Goal: Download file/media

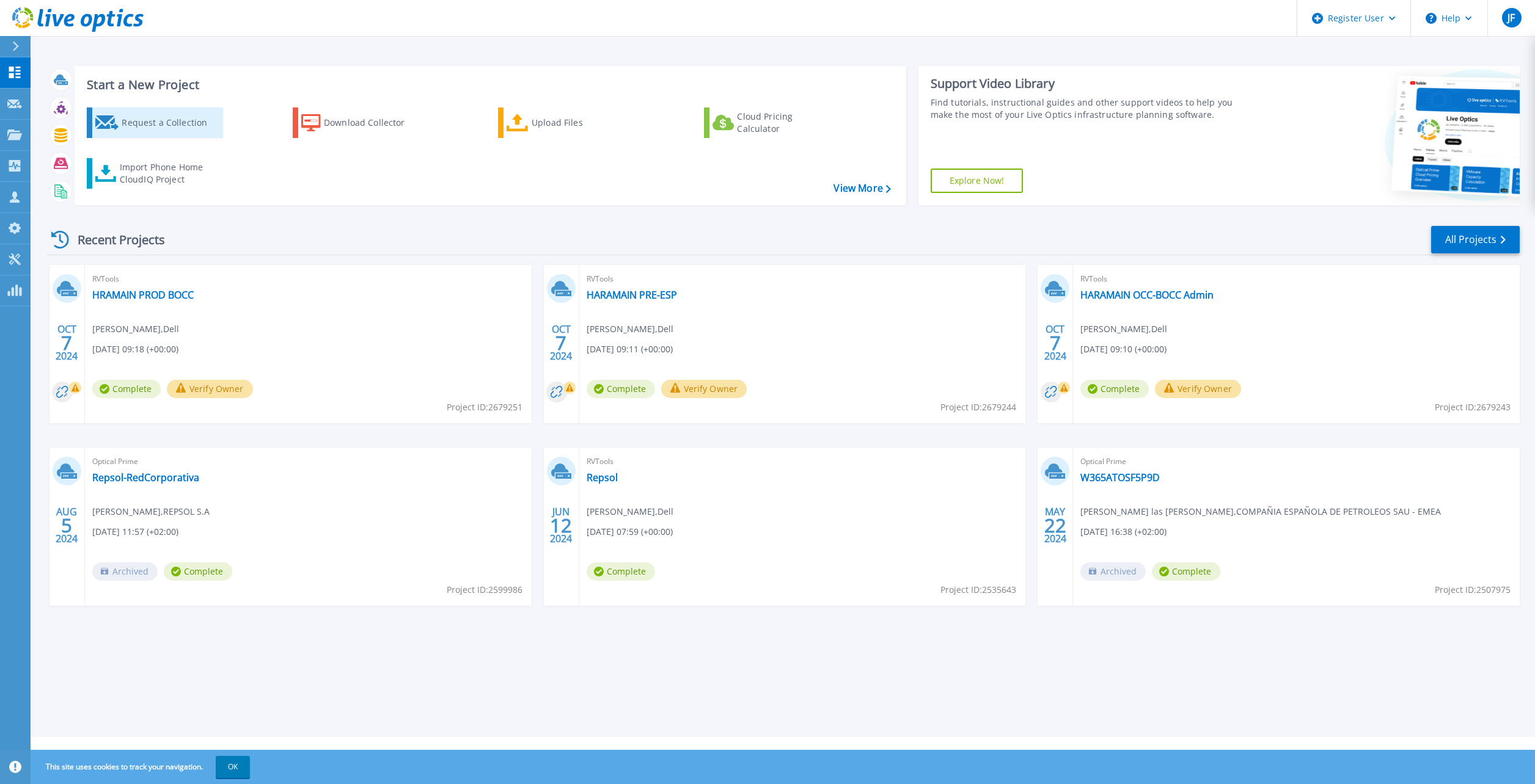
click at [179, 126] on div "Request a Collection" at bounding box center [170, 122] width 98 height 24
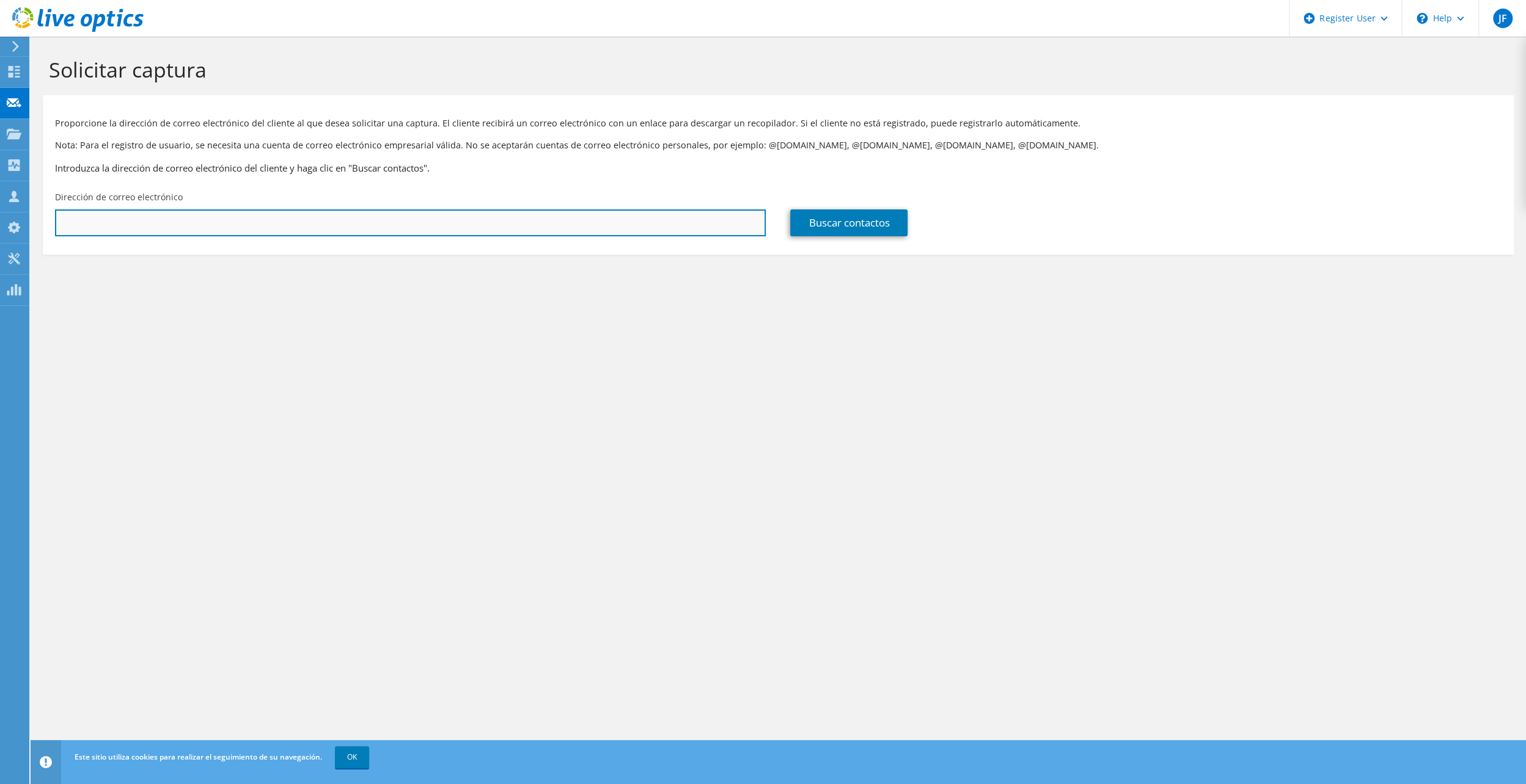
click at [391, 223] on input "text" at bounding box center [411, 223] width 711 height 27
paste input "[EMAIL_ADDRESS][DOMAIN_NAME]"
type input "[EMAIL_ADDRESS][DOMAIN_NAME]"
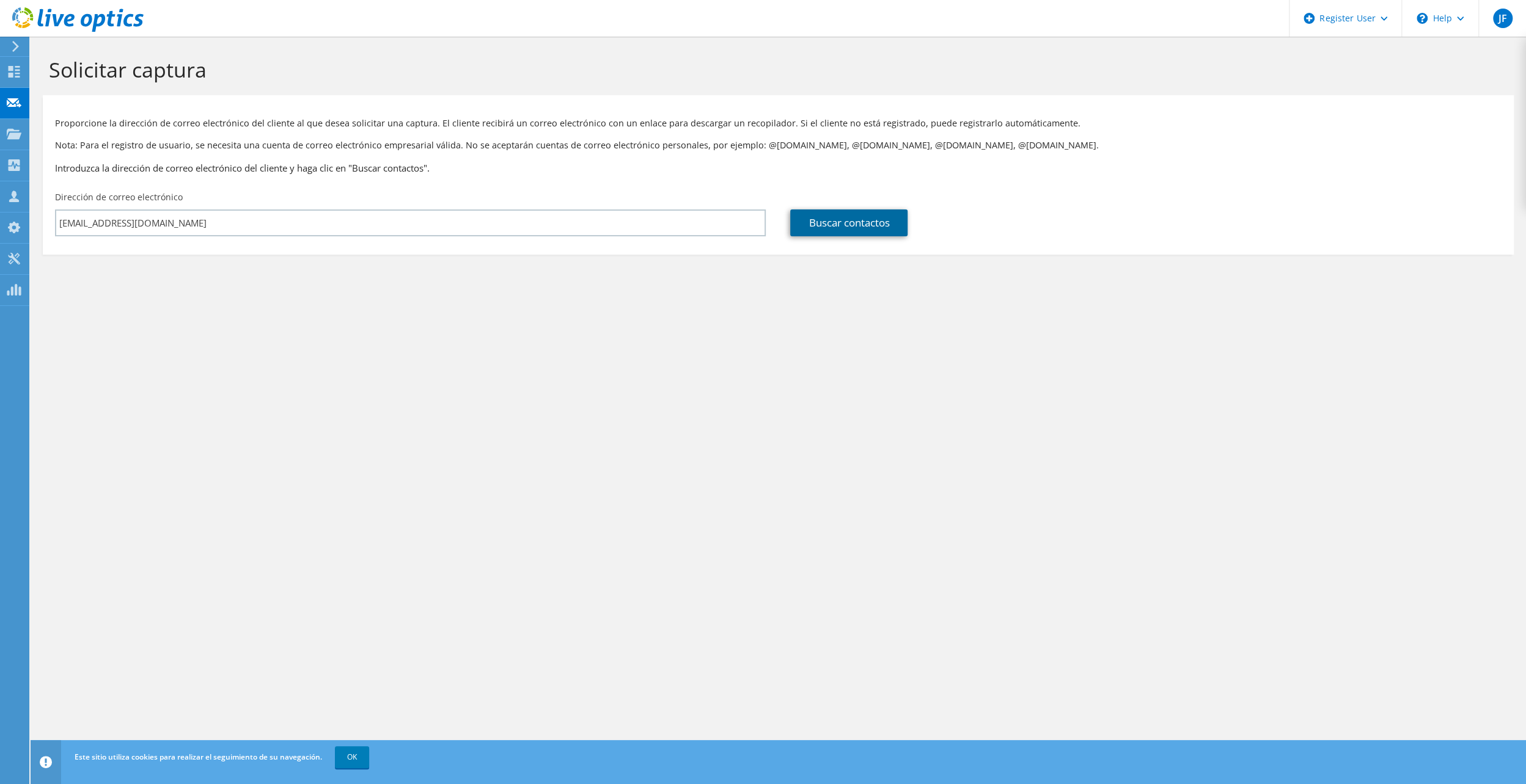
click at [803, 223] on link "Buscar contactos" at bounding box center [848, 223] width 118 height 27
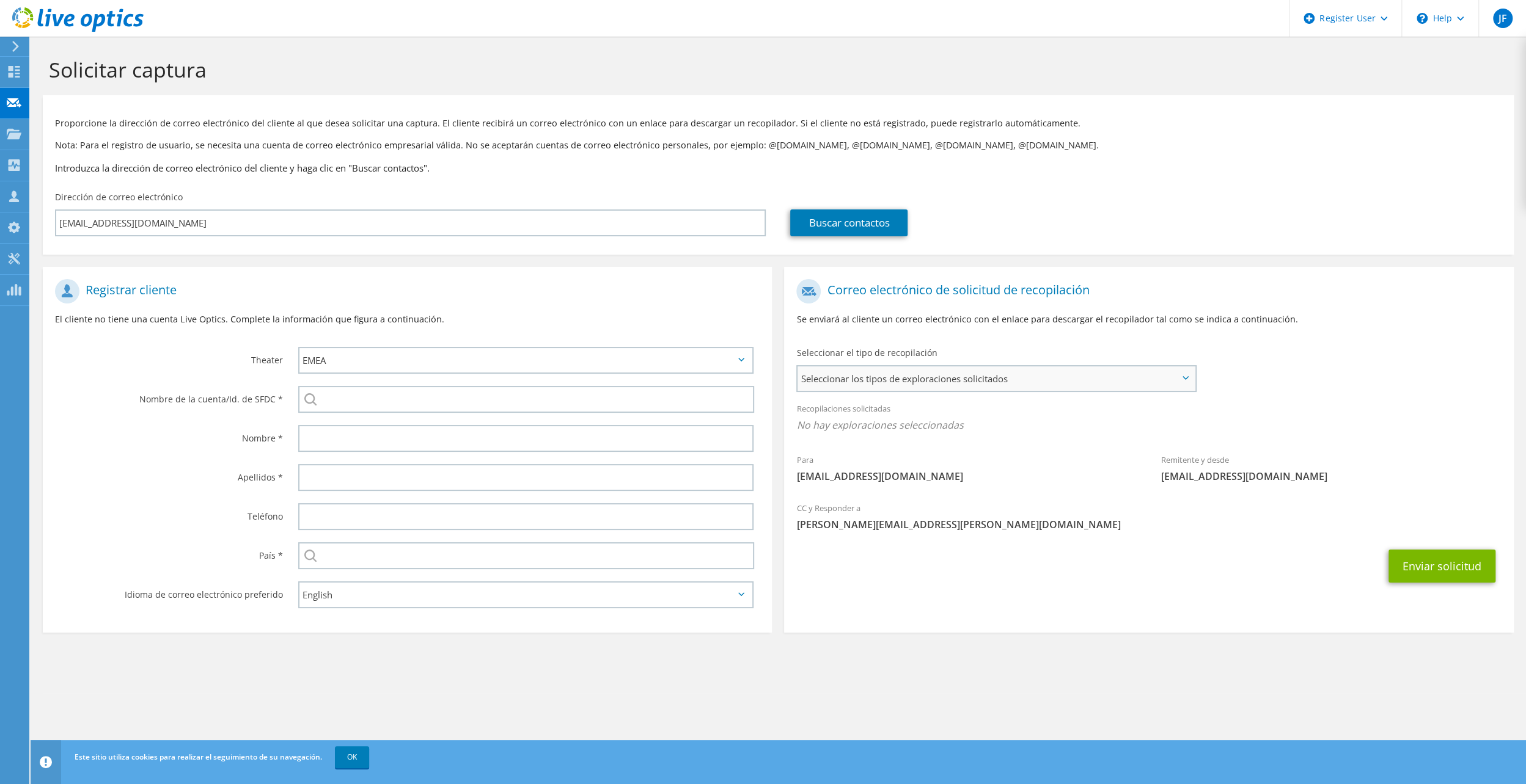
click at [924, 379] on span "Seleccionar los tipos de exploraciones solicitados" at bounding box center [996, 378] width 397 height 24
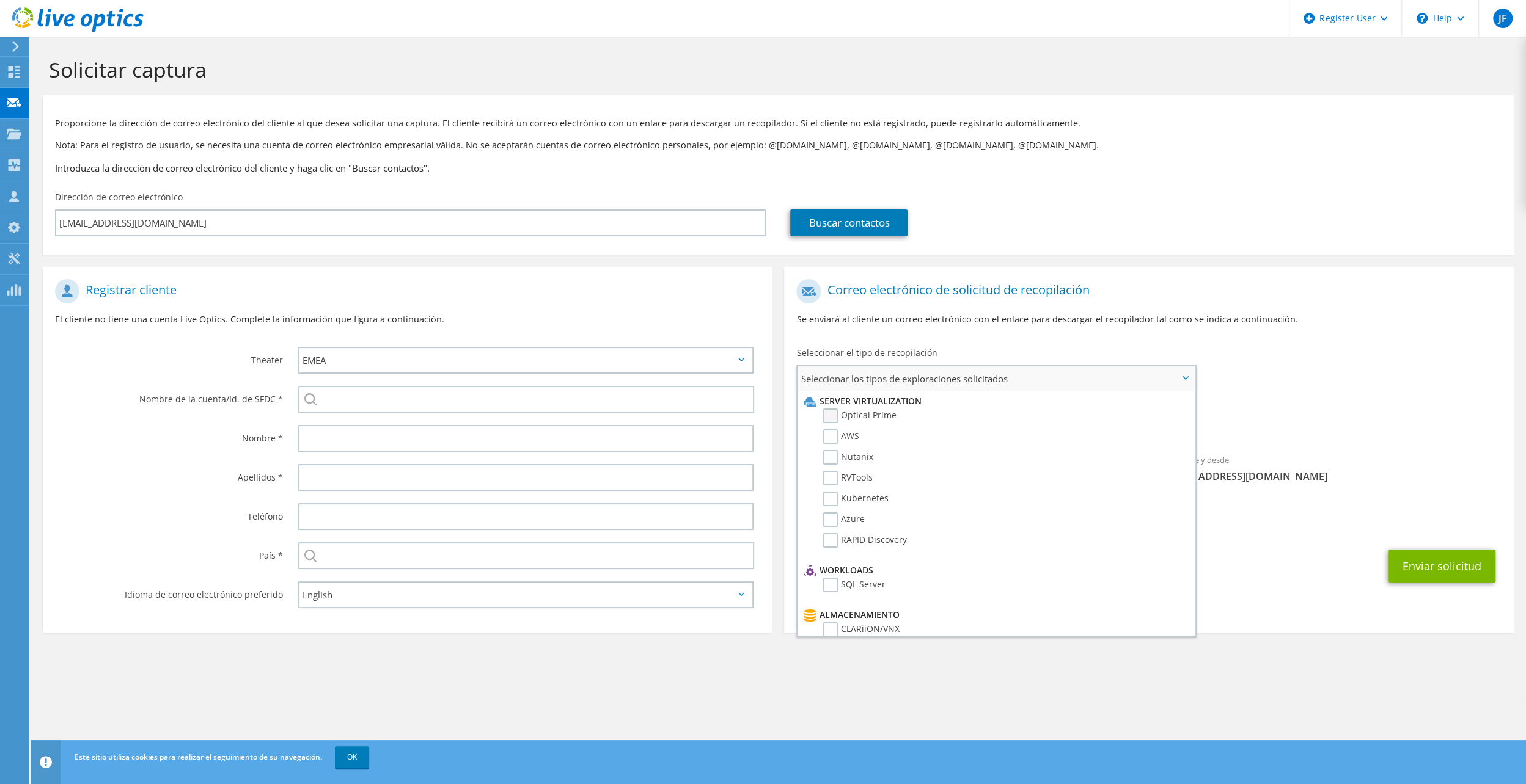
click at [837, 415] on label "Optical Prime" at bounding box center [859, 416] width 73 height 14
click at [0, 0] on input "Optical Prime" at bounding box center [0, 0] width 0 height 0
click at [1372, 387] on div "Para egranados@notariado.org Remitente y desde liveoptics@liveoptics.com" at bounding box center [1149, 386] width 729 height 226
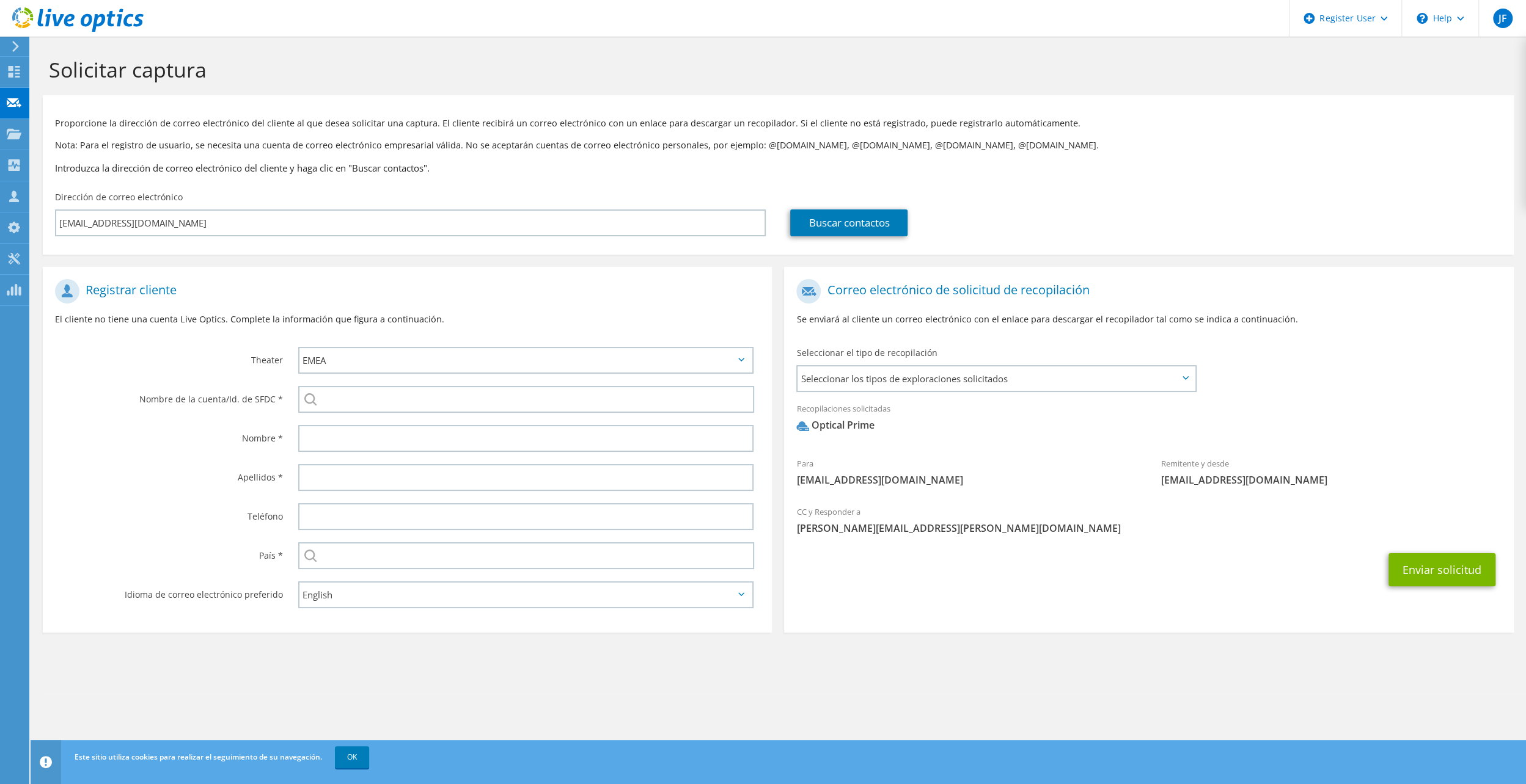
click at [586, 48] on div "Solicitar captura" at bounding box center [778, 66] width 1483 height 59
click at [1468, 13] on div "\n Help" at bounding box center [1439, 18] width 77 height 37
click at [1430, 567] on button "Enviar solicitud" at bounding box center [1442, 570] width 107 height 33
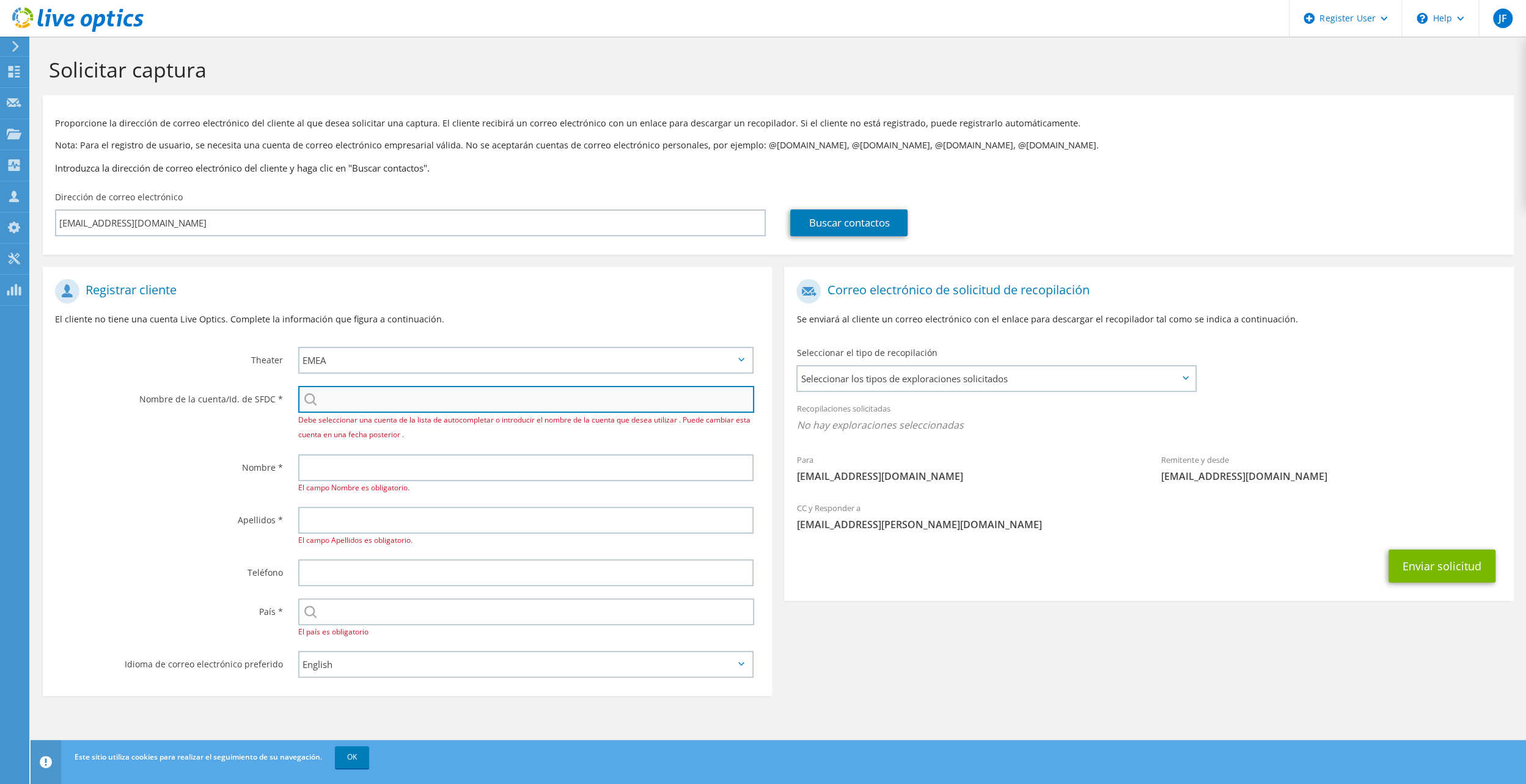
click at [358, 404] on input "search" at bounding box center [526, 400] width 457 height 27
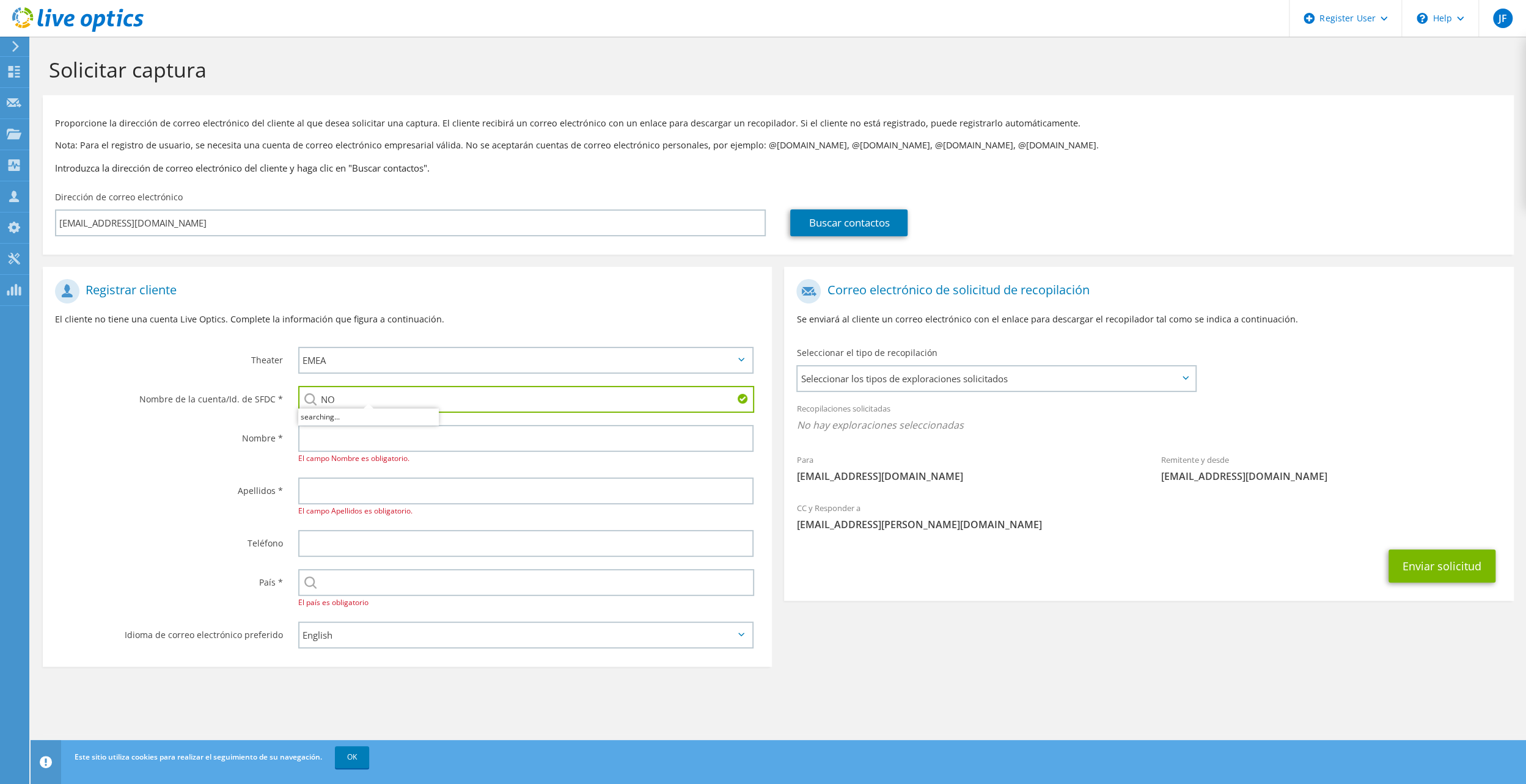
type input "N"
type input "C"
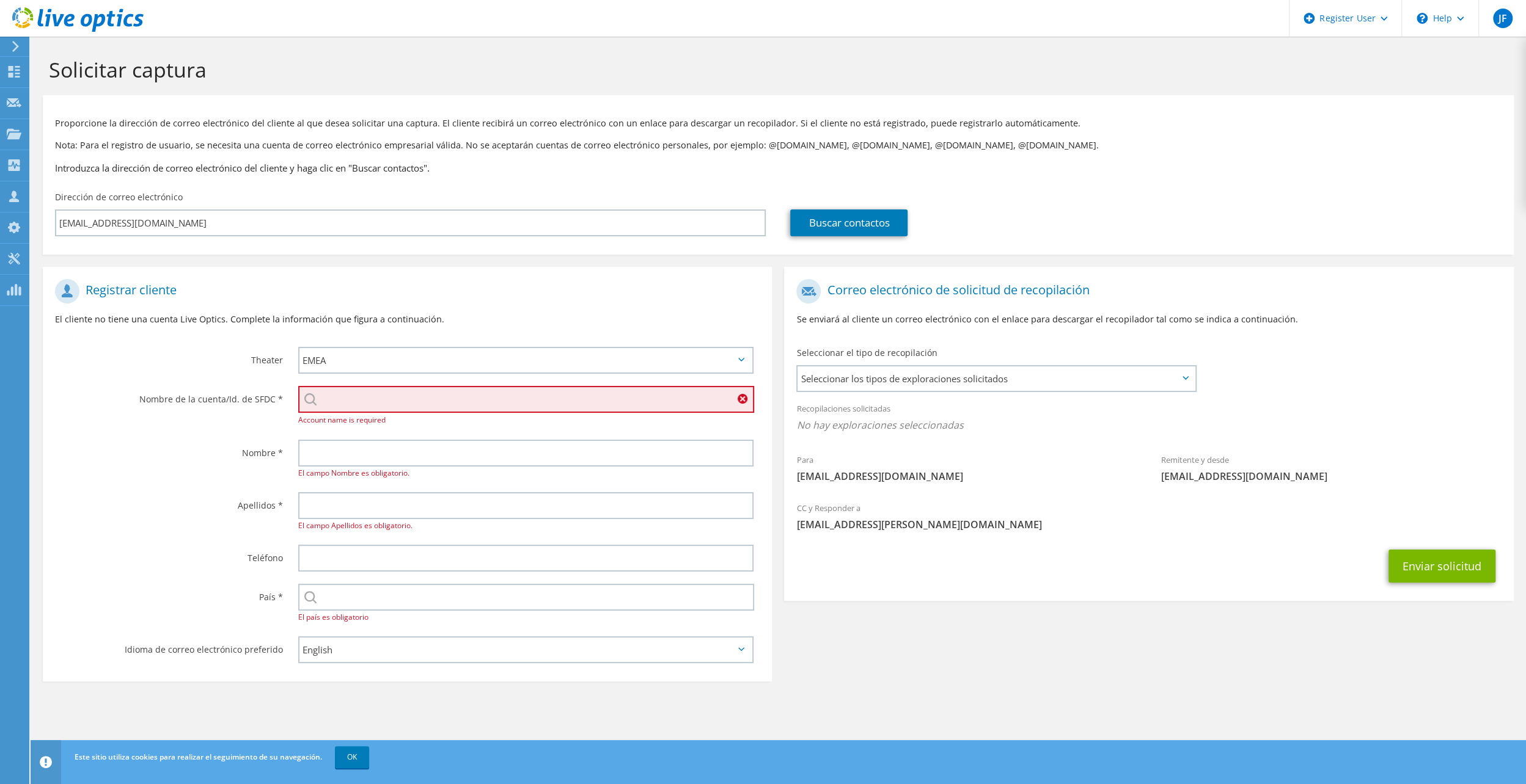
click at [147, 105] on div "Proporcione la dirección de correo electrónico del cliente al que desea solicit…" at bounding box center [778, 143] width 1471 height 84
click at [17, 71] on use at bounding box center [14, 71] width 12 height 12
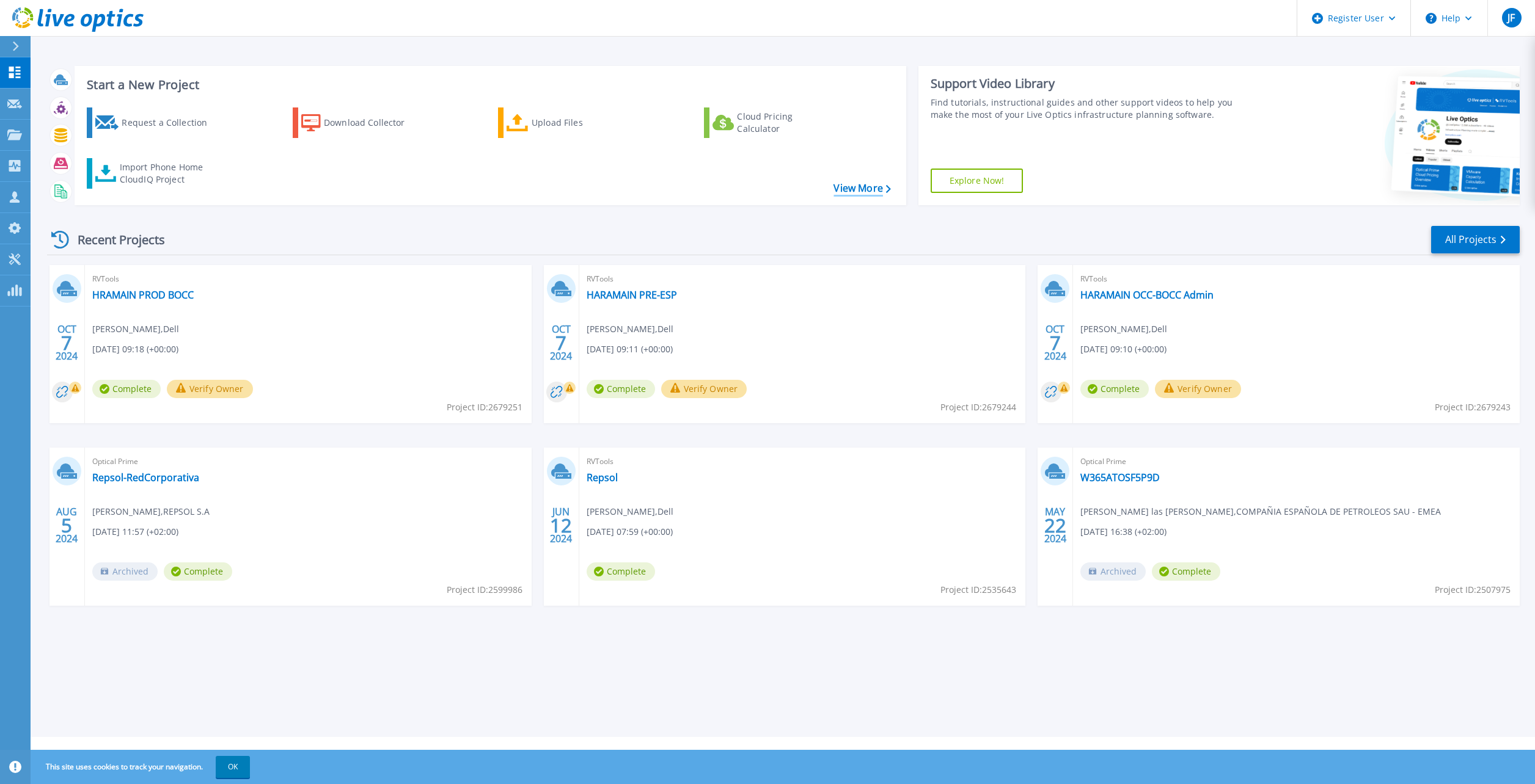
click at [833, 188] on link "View More" at bounding box center [861, 188] width 57 height 12
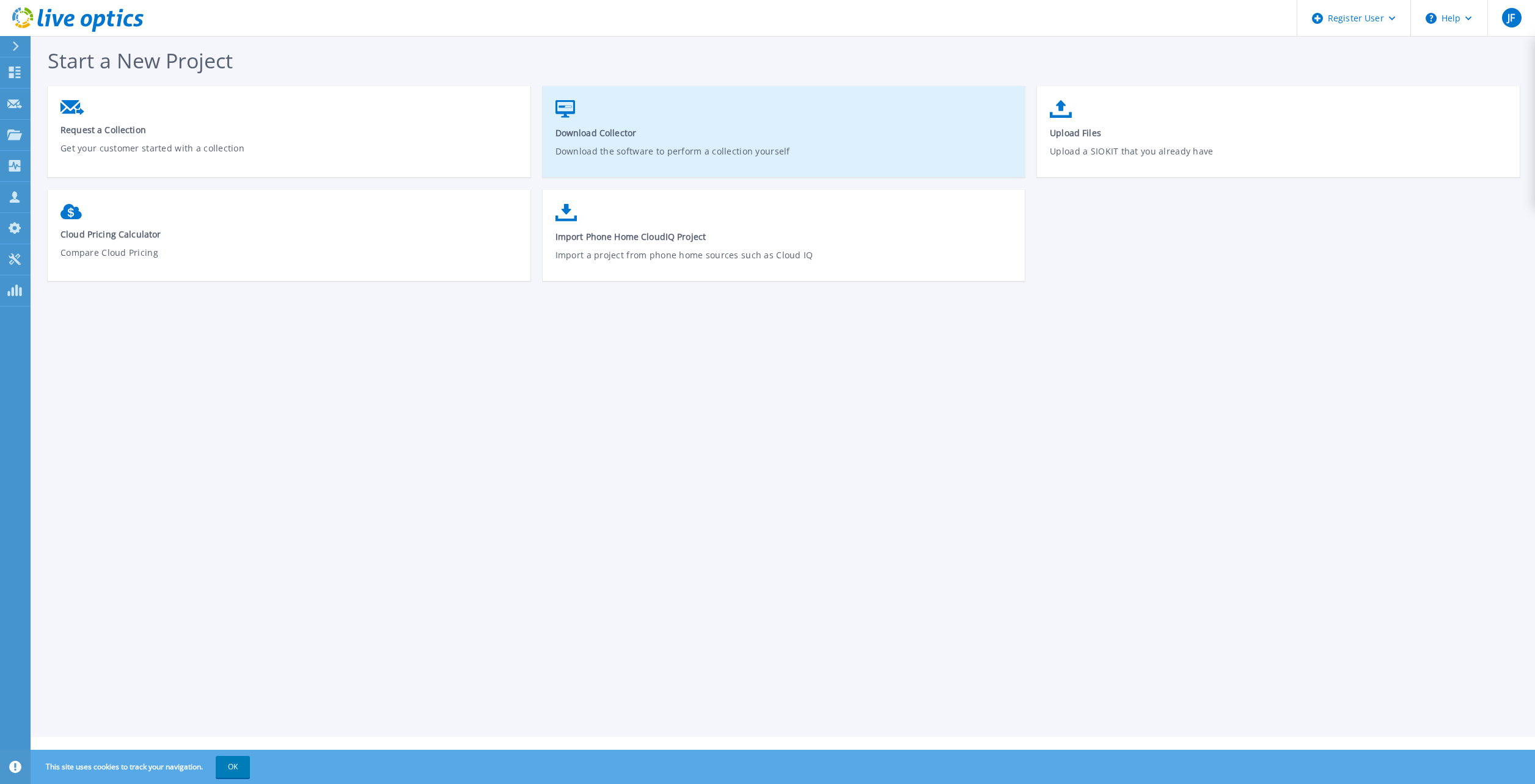
click at [623, 121] on link "Download Collector Download the software to perform a collection yourself" at bounding box center [784, 137] width 483 height 88
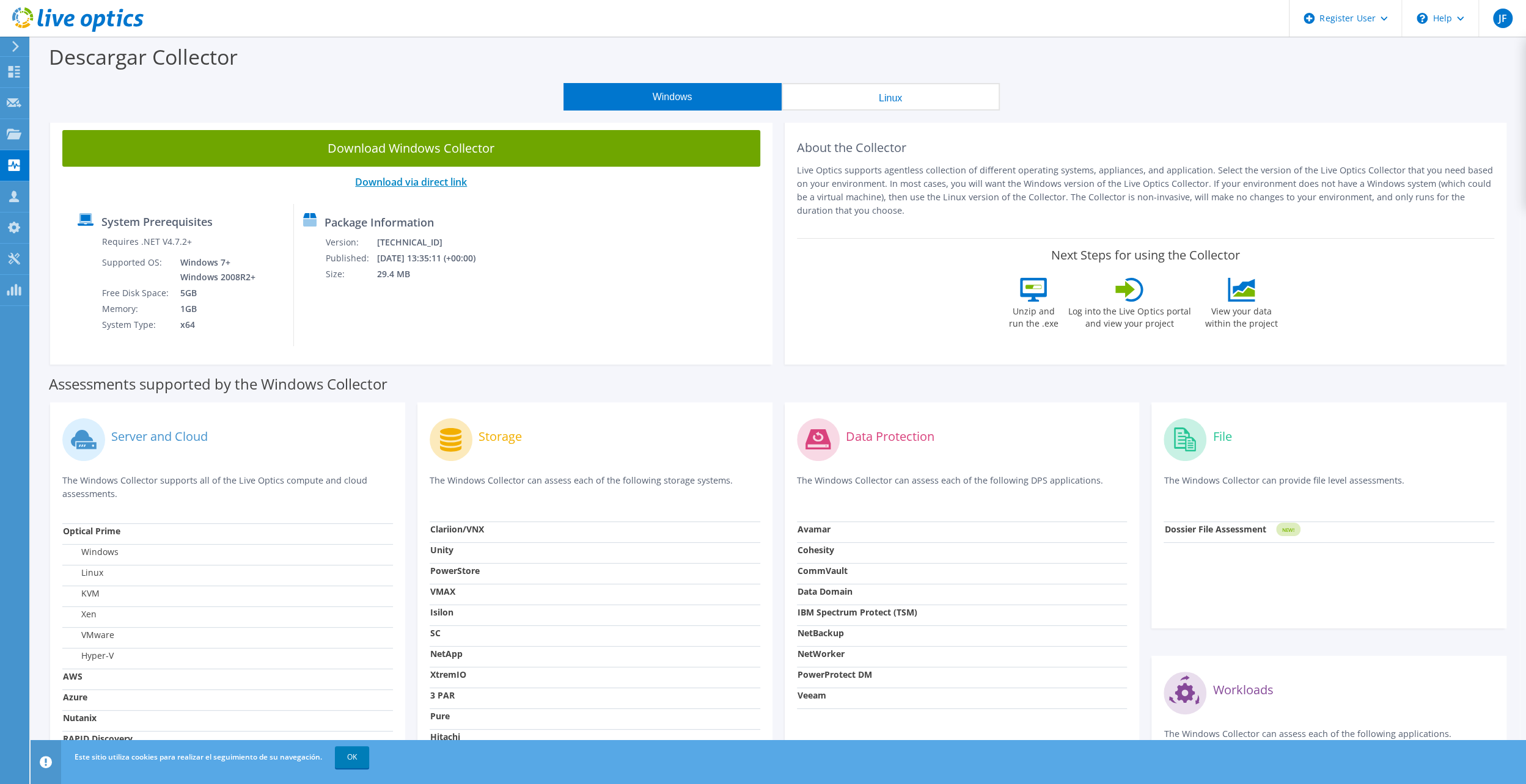
click at [434, 182] on link "Download via direct link" at bounding box center [411, 182] width 112 height 14
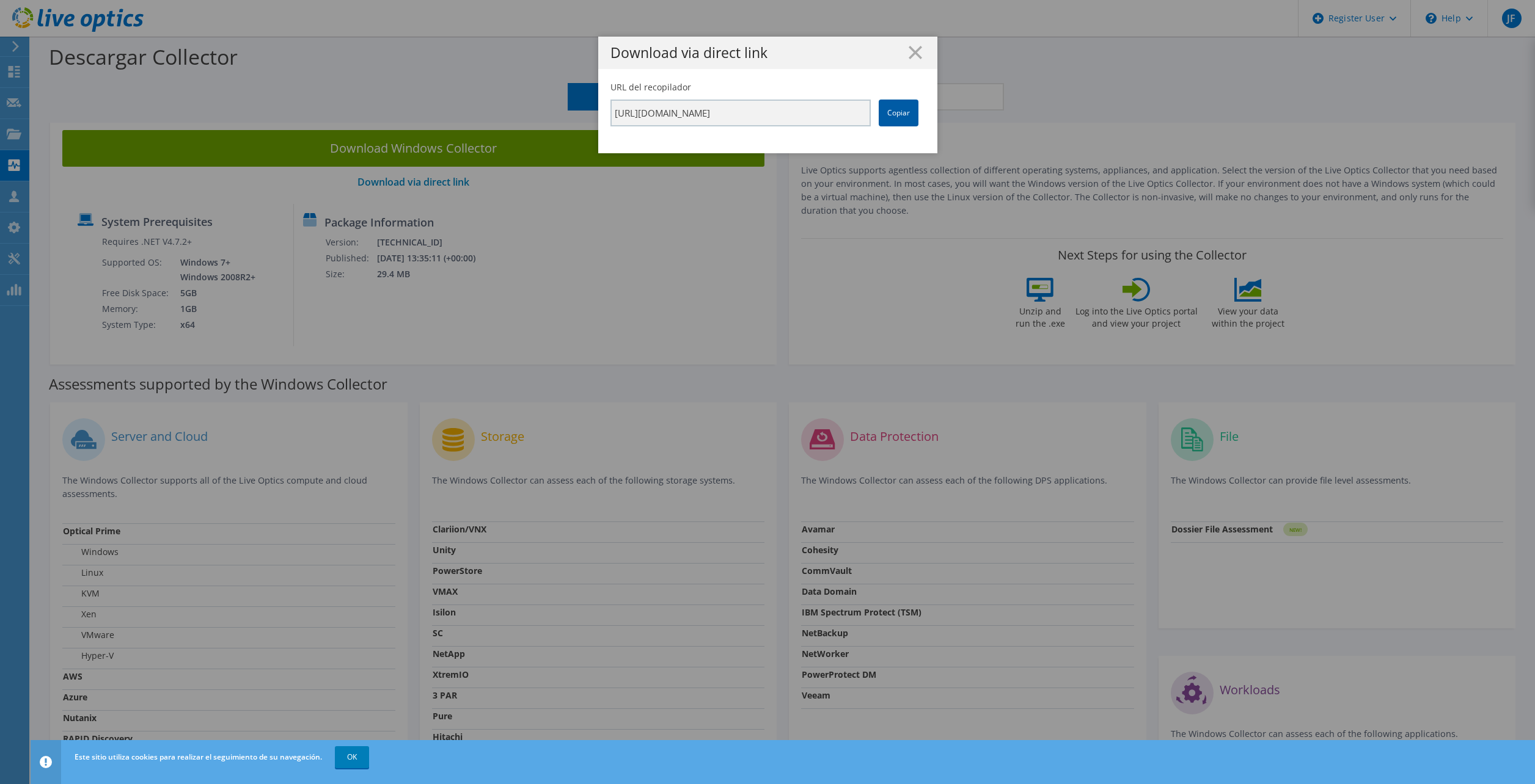
click at [902, 119] on link "Copiar" at bounding box center [898, 113] width 40 height 27
click at [346, 759] on div "Download via direct link URL del recopilador https://app.liveoptics.com/collect…" at bounding box center [767, 392] width 1535 height 784
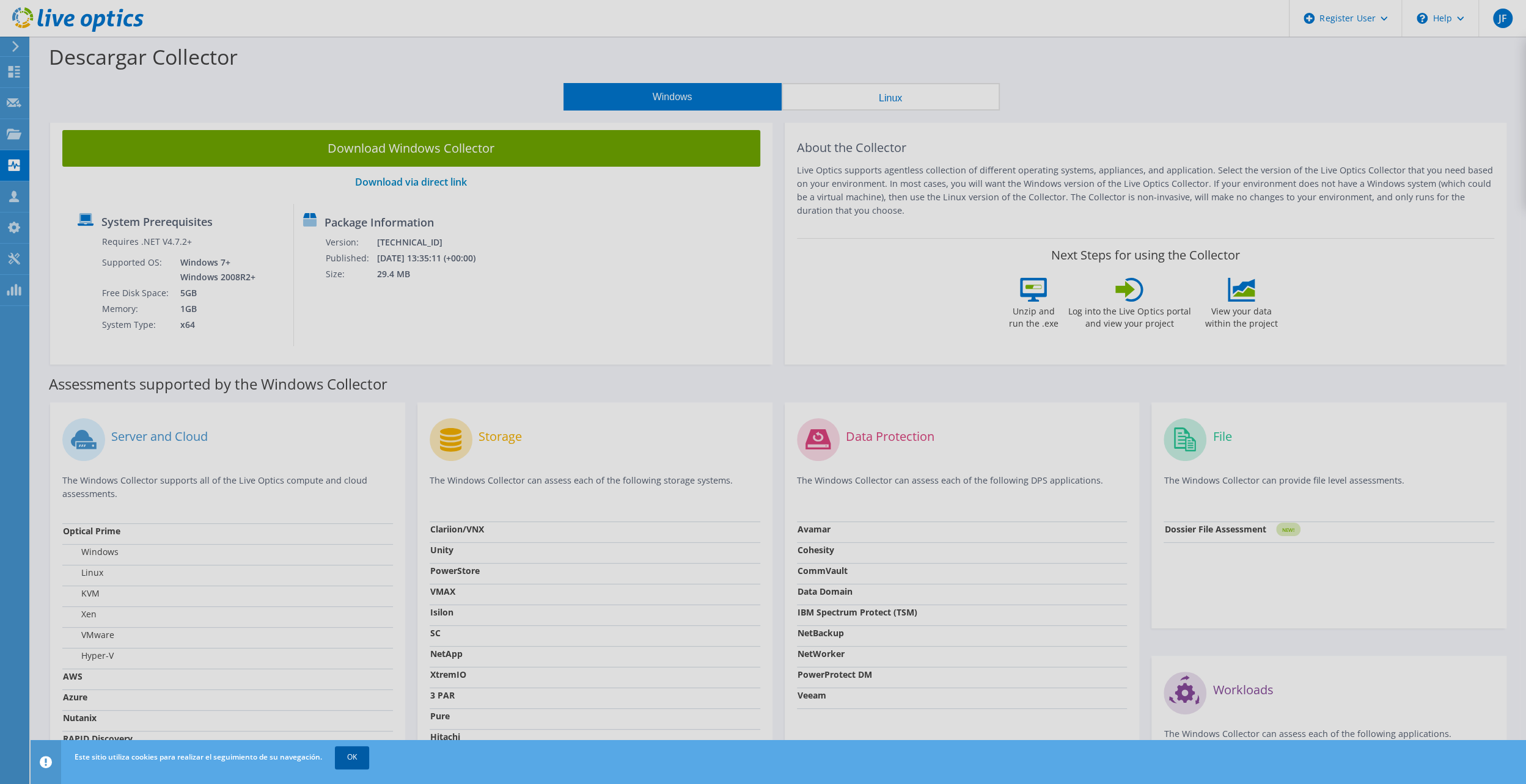
click at [347, 758] on link "OK" at bounding box center [352, 757] width 34 height 22
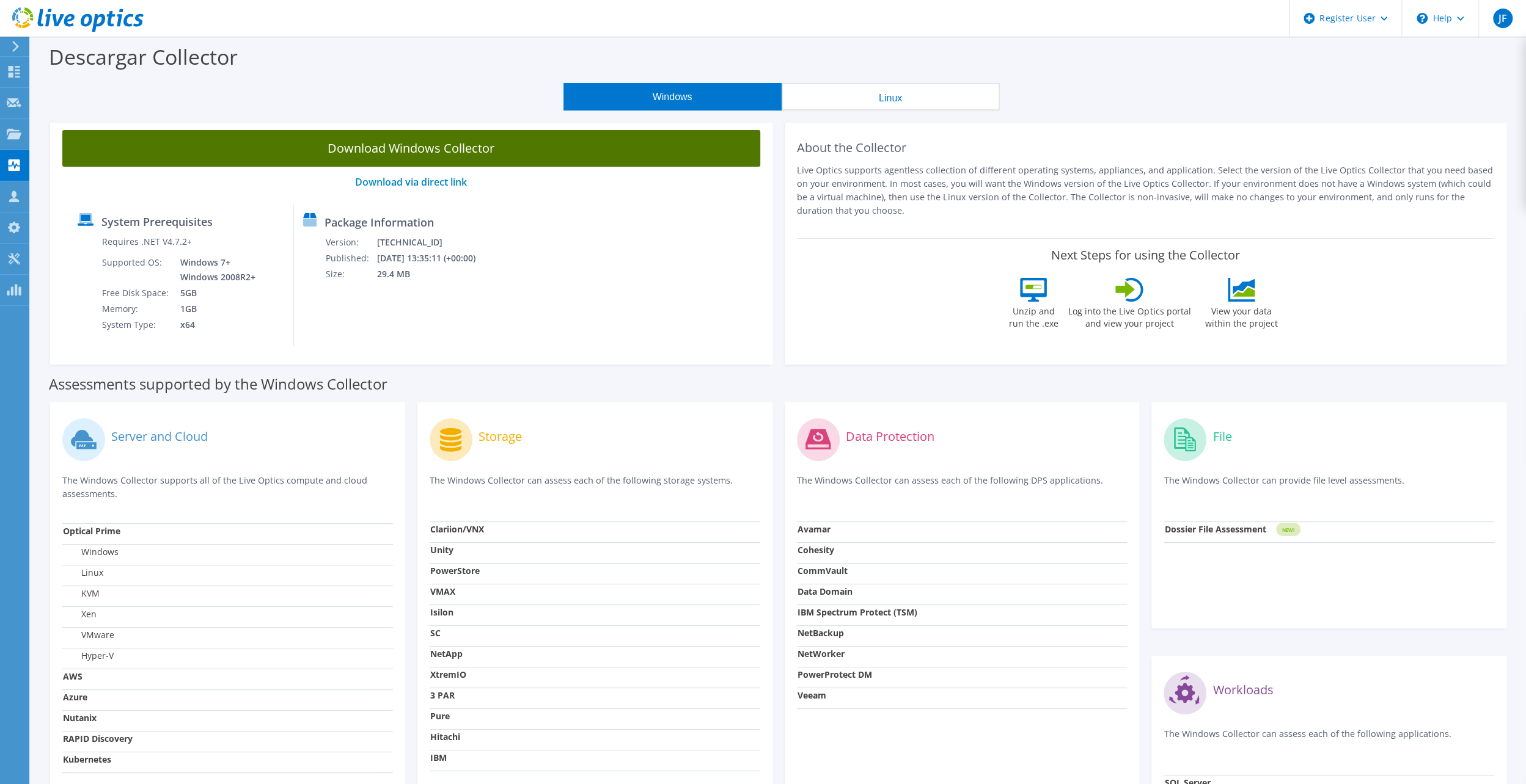
click at [514, 146] on link "Download Windows Collector" at bounding box center [411, 148] width 697 height 37
